Goal: Check status: Check status

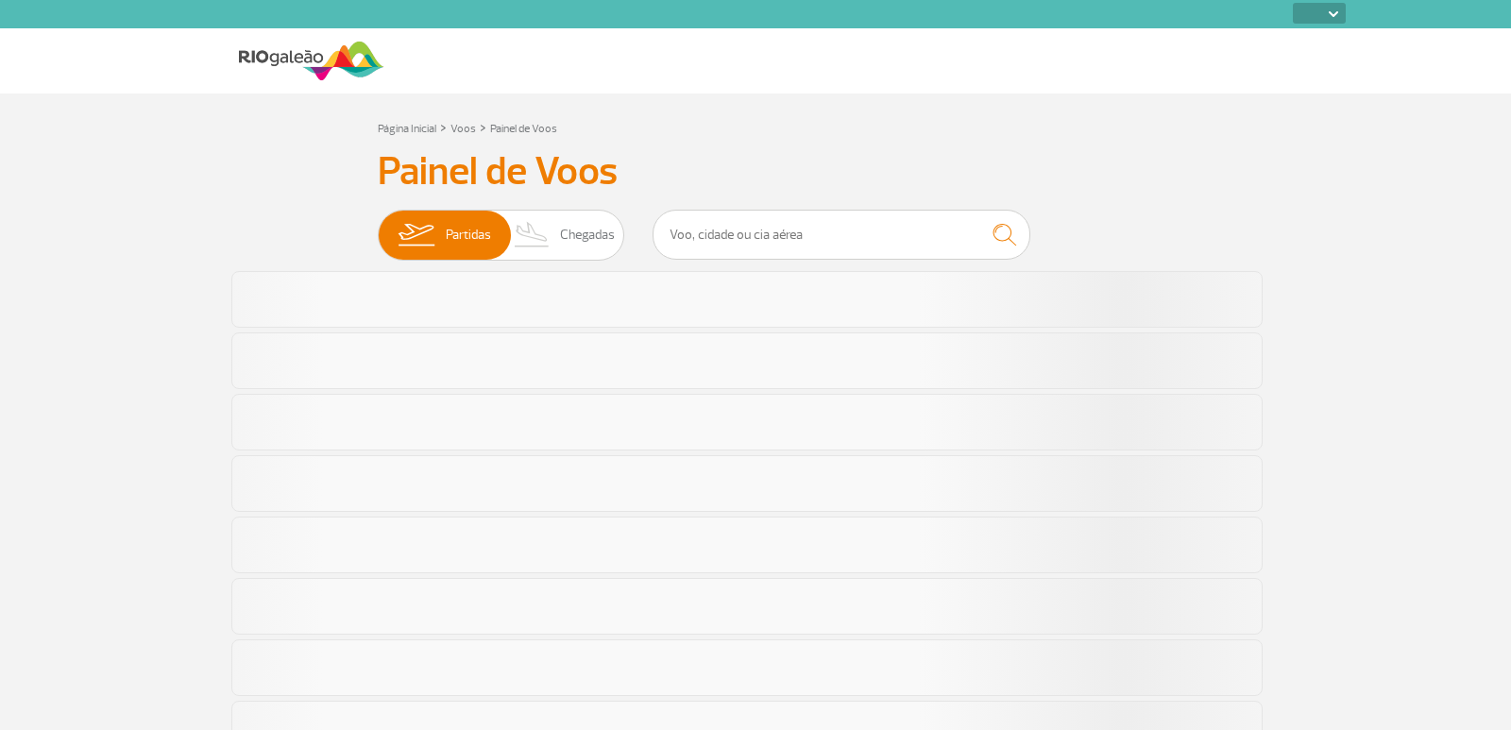
select select
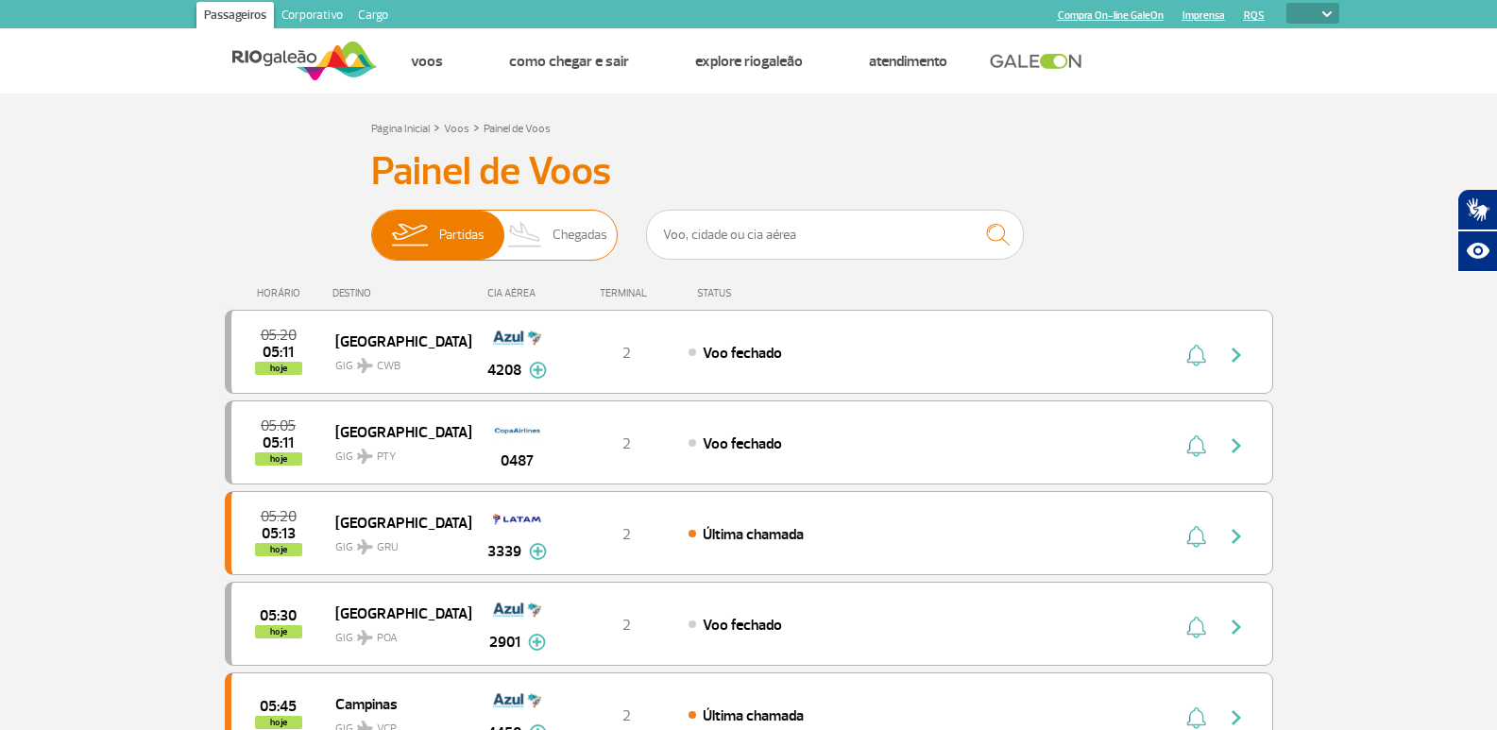
click at [546, 244] on img at bounding box center [526, 235] width 56 height 49
click at [371, 226] on input "Partidas Chegadas" at bounding box center [371, 226] width 0 height 0
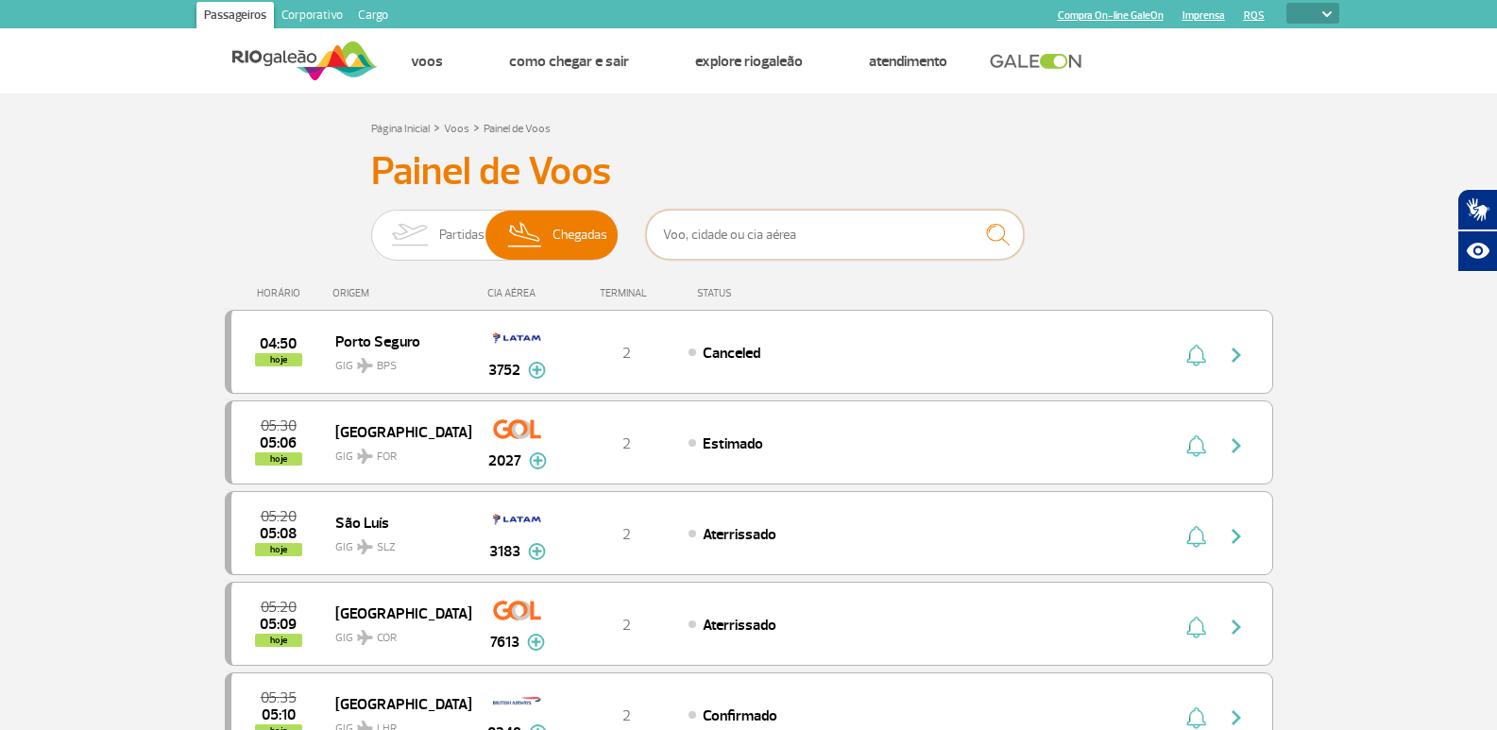
click at [880, 230] on input "text" at bounding box center [835, 235] width 378 height 50
click at [704, 227] on input "text" at bounding box center [835, 235] width 378 height 50
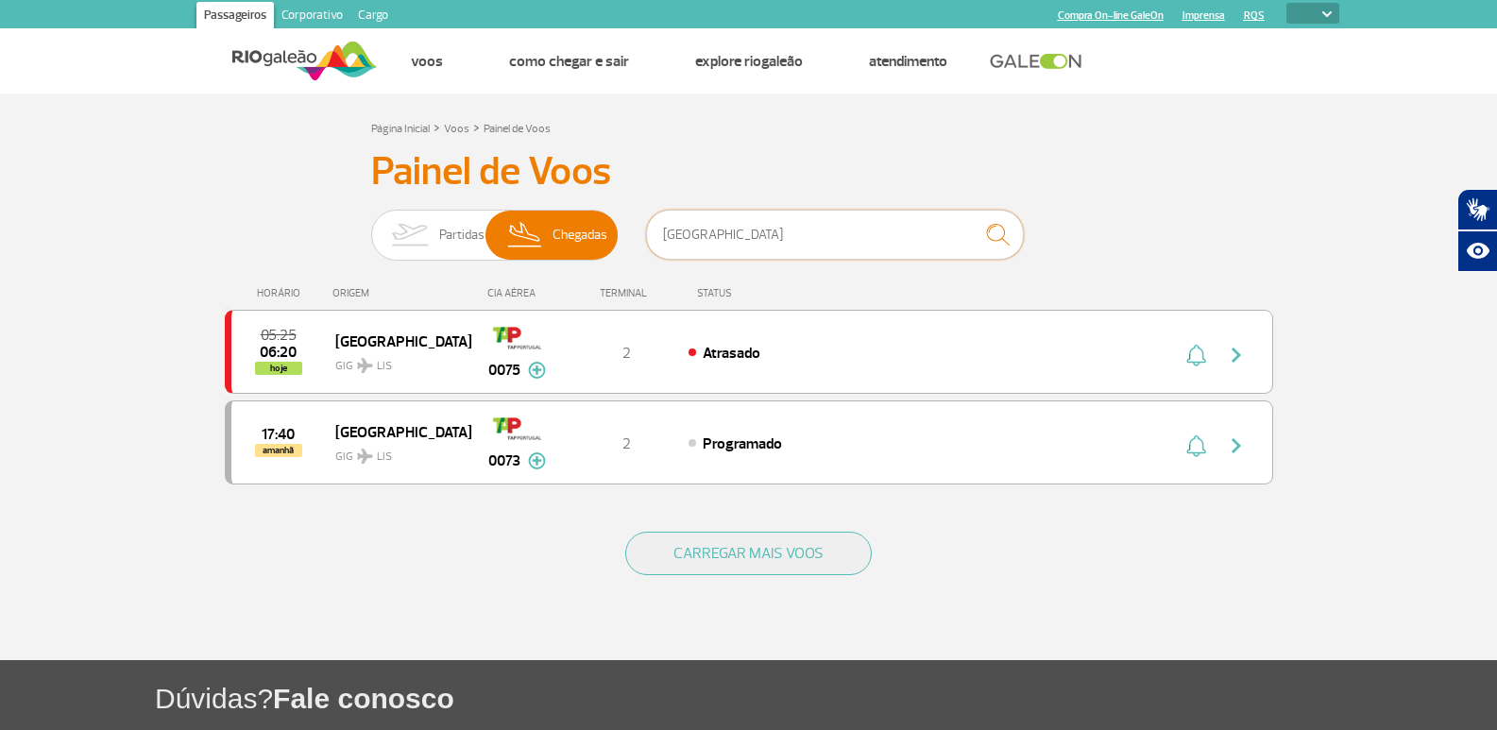
type input "[GEOGRAPHIC_DATA]"
drag, startPoint x: 734, startPoint y: 243, endPoint x: 637, endPoint y: 254, distance: 98.0
click at [637, 254] on div "Partidas Chegadas lisboa" at bounding box center [749, 238] width 756 height 57
